Goal: Transaction & Acquisition: Download file/media

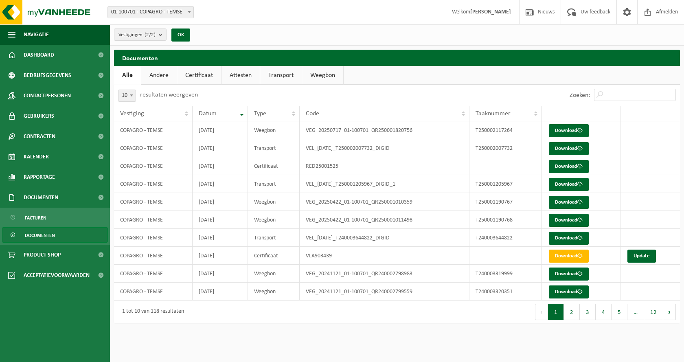
click at [48, 234] on span "Documenten" at bounding box center [40, 234] width 30 height 15
click at [318, 276] on td "VEG_20241121_01-100701_QR240002799559" at bounding box center [385, 274] width 170 height 18
click at [492, 271] on td "T240003320351" at bounding box center [505, 274] width 72 height 18
click at [575, 274] on link "Download" at bounding box center [569, 273] width 40 height 13
click at [556, 295] on link "Download" at bounding box center [569, 291] width 40 height 13
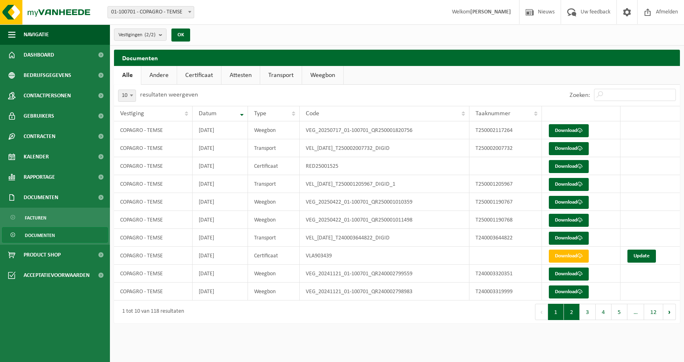
click at [575, 314] on button "2" at bounding box center [572, 312] width 16 height 16
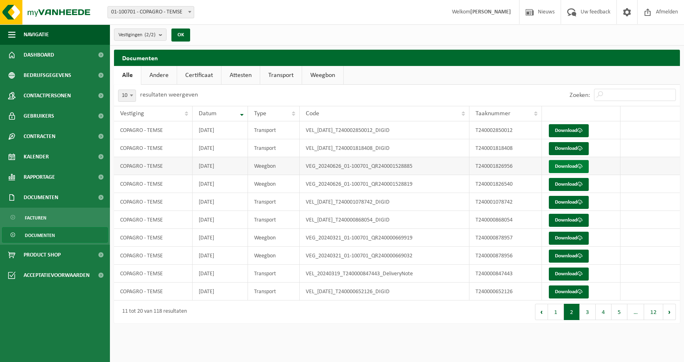
click at [555, 167] on link "Download" at bounding box center [569, 166] width 40 height 13
